Goal: Navigation & Orientation: Find specific page/section

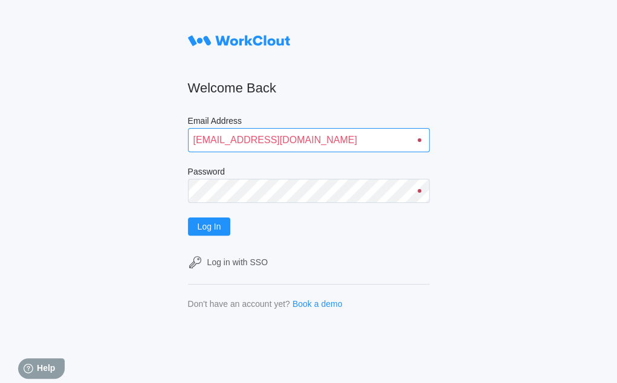
type input "[EMAIL_ADDRESS][DOMAIN_NAME]"
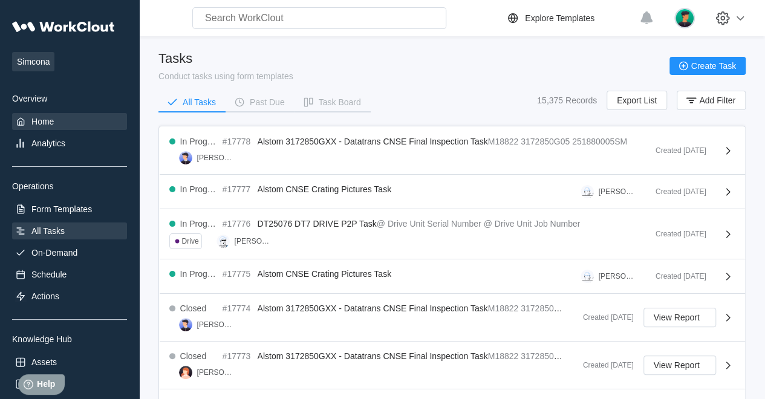
click at [33, 113] on div "Home" at bounding box center [69, 121] width 115 height 17
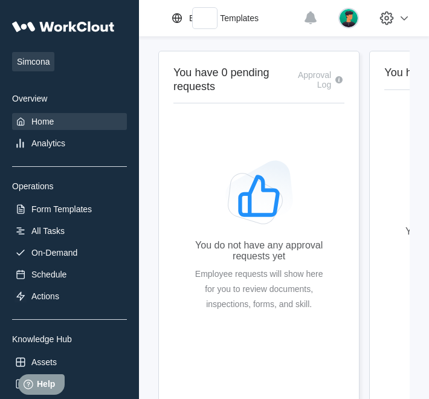
click at [255, 73] on h2 "You have 0 pending requests" at bounding box center [231, 79] width 117 height 27
